Goal: Information Seeking & Learning: Learn about a topic

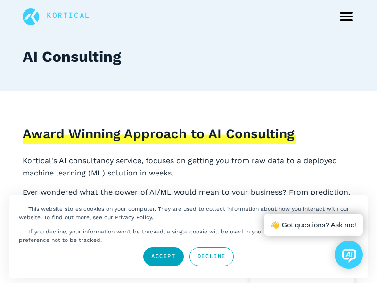
scroll to position [31, 0]
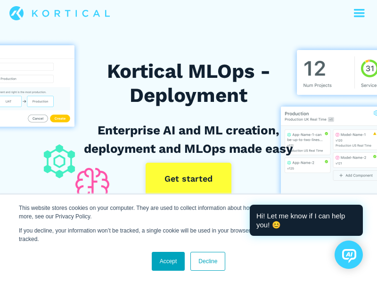
scroll to position [91, 0]
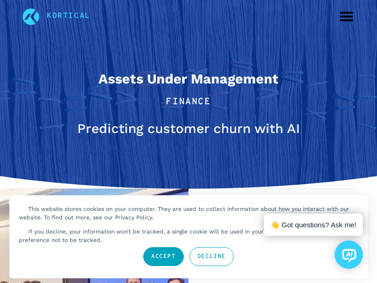
scroll to position [31, 0]
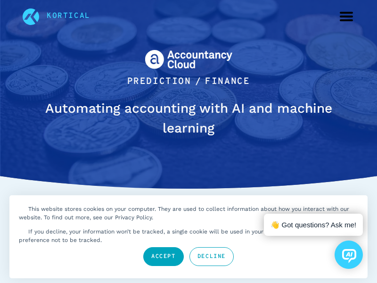
scroll to position [31, 0]
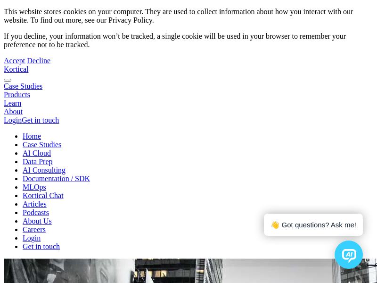
scroll to position [31, 0]
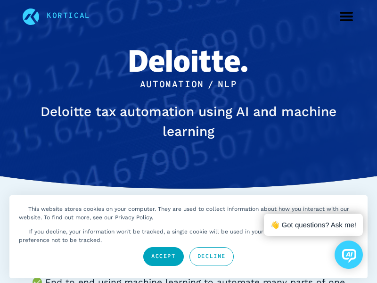
scroll to position [31, 0]
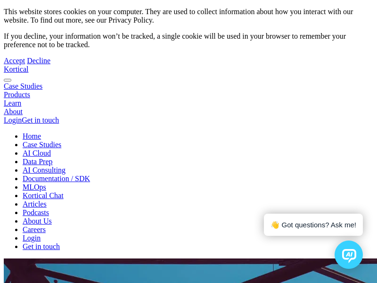
scroll to position [31, 0]
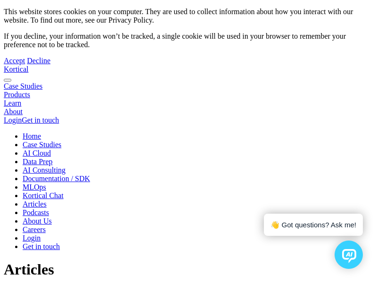
scroll to position [31, 0]
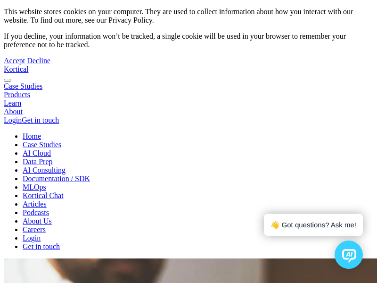
scroll to position [31, 0]
